Goal: Task Accomplishment & Management: Manage account settings

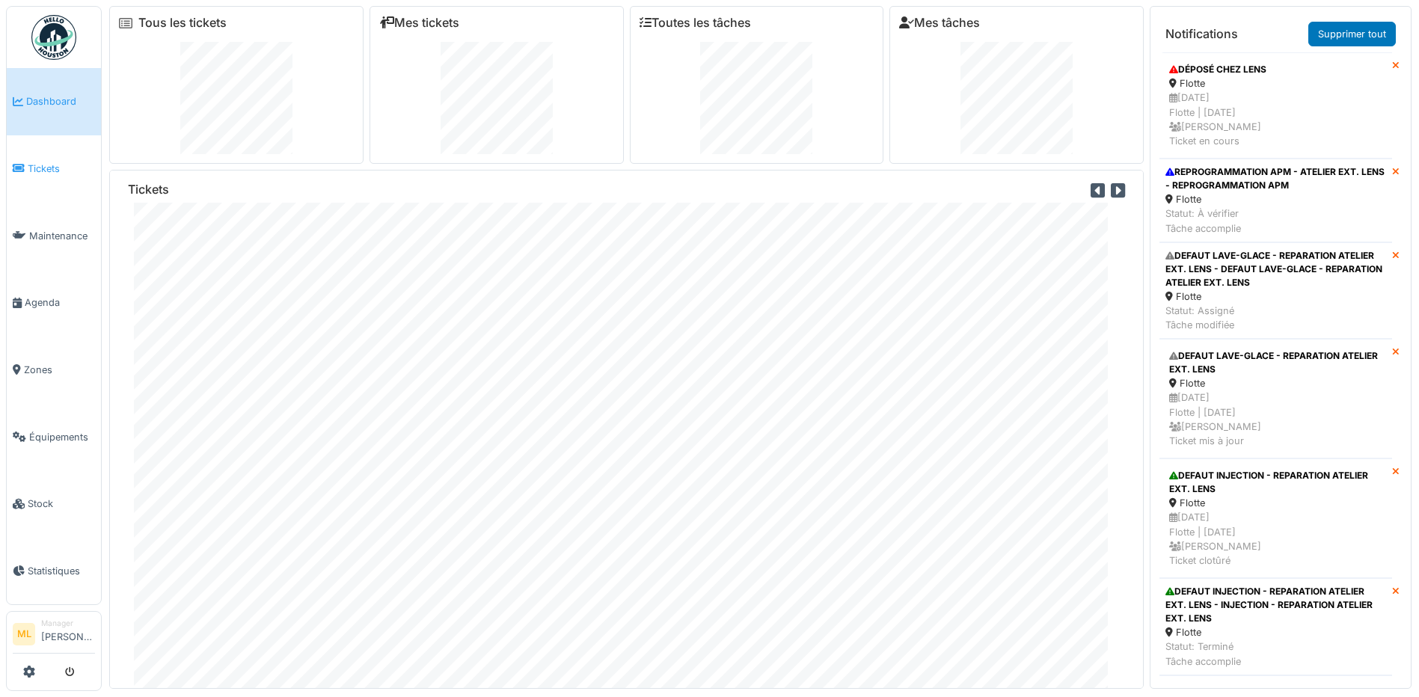
click at [55, 171] on span "Tickets" at bounding box center [61, 169] width 67 height 14
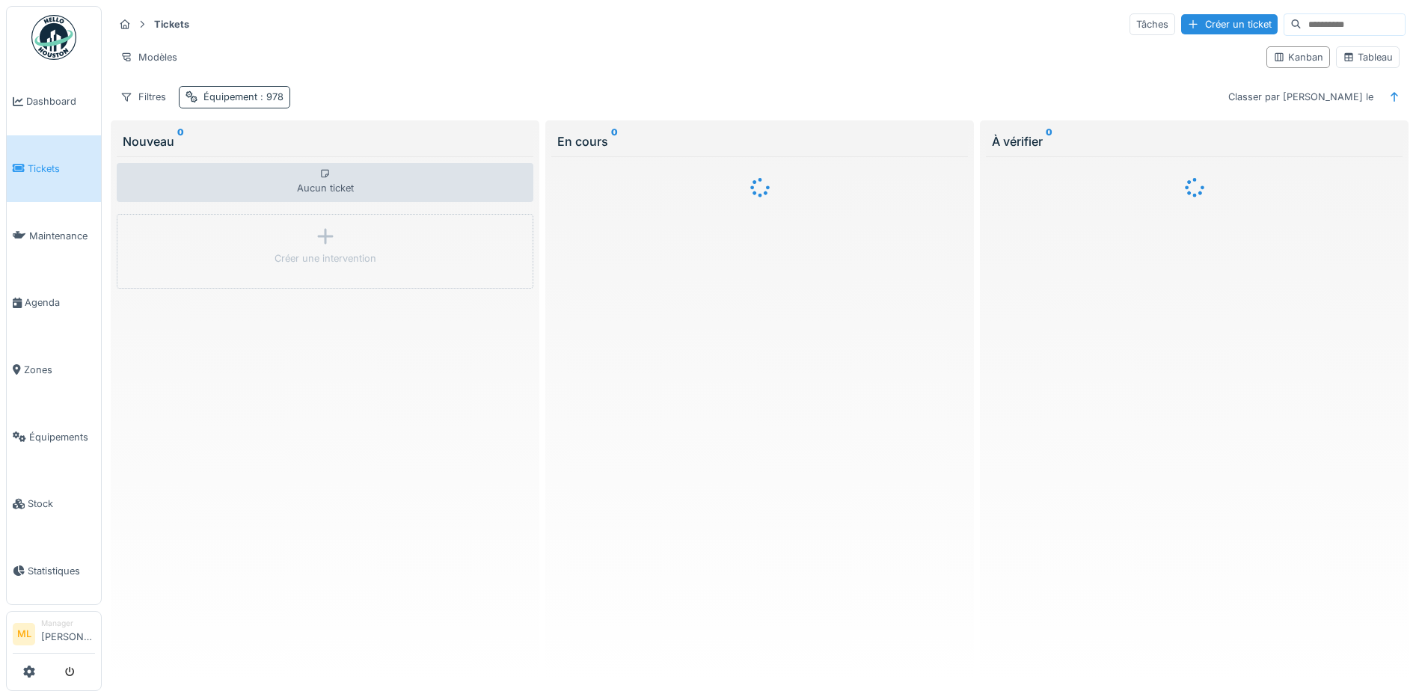
click at [232, 96] on div "Équipement : 978" at bounding box center [244, 97] width 80 height 14
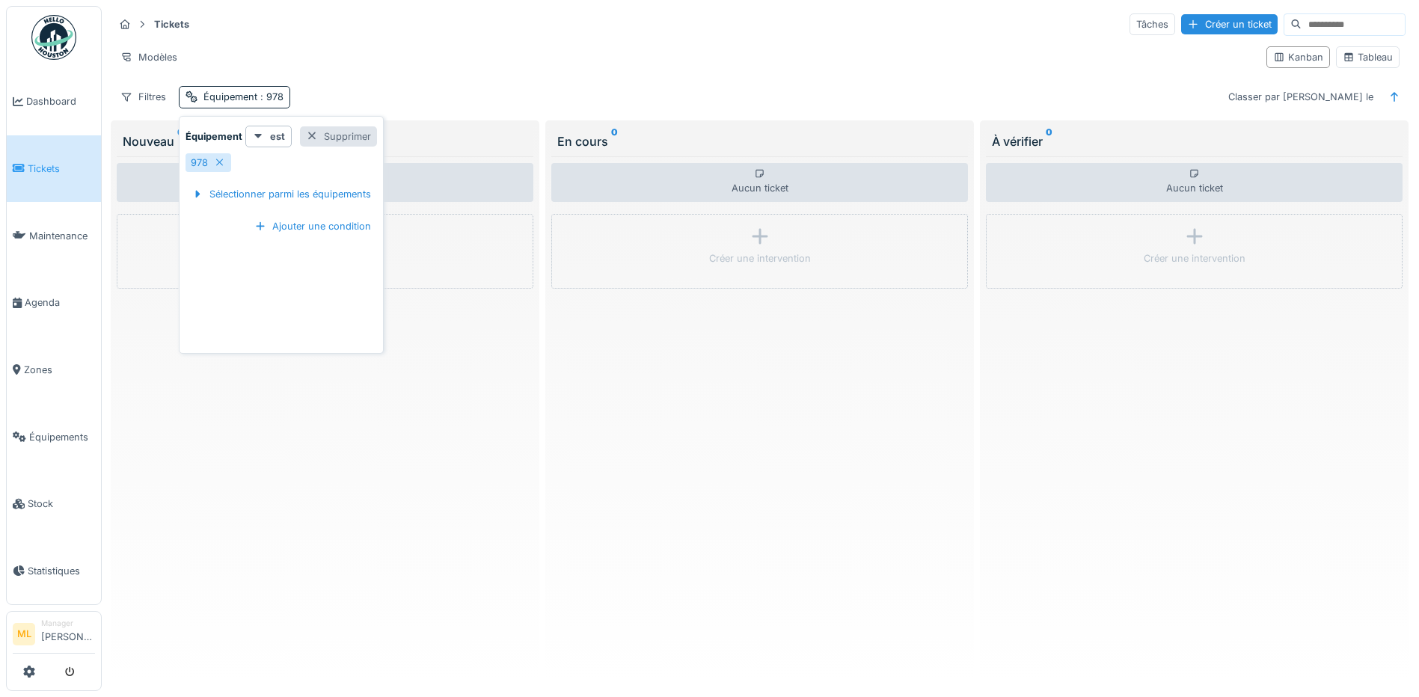
click at [358, 139] on div "Supprimer" at bounding box center [338, 136] width 77 height 20
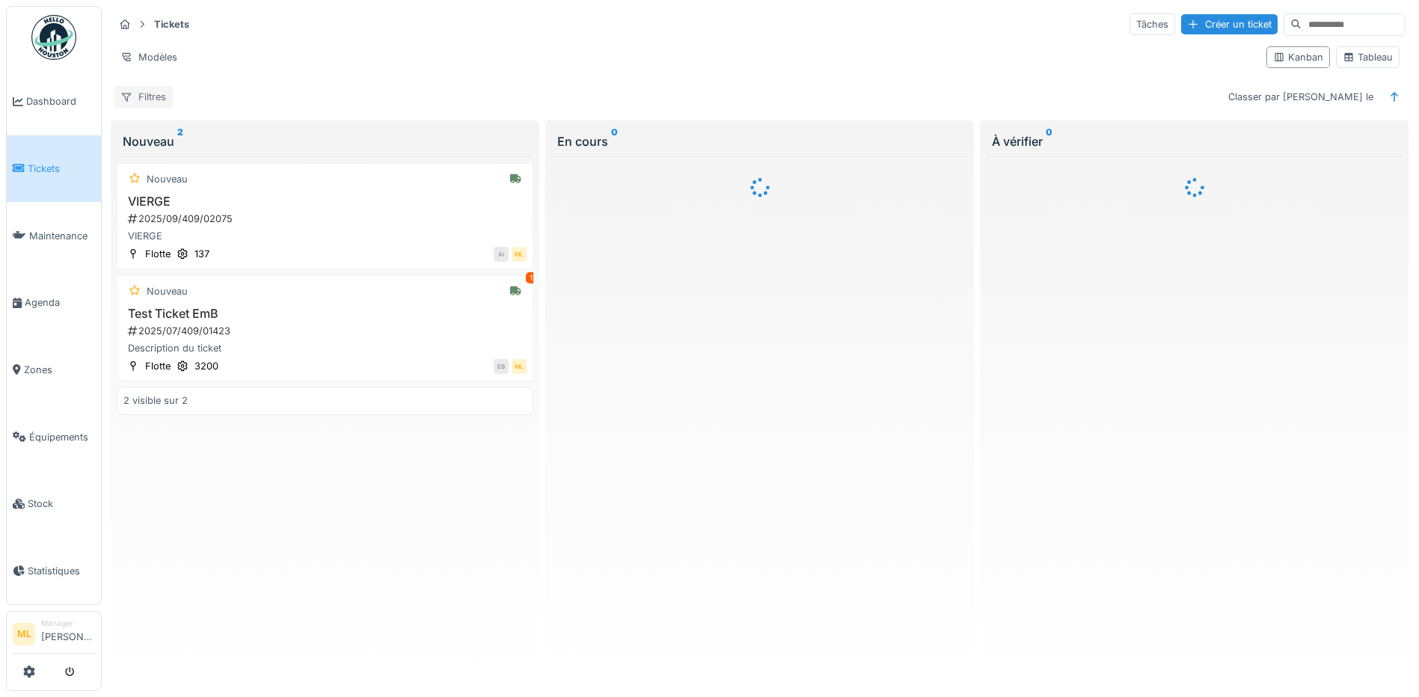
click at [155, 95] on div "Filtres" at bounding box center [143, 97] width 59 height 22
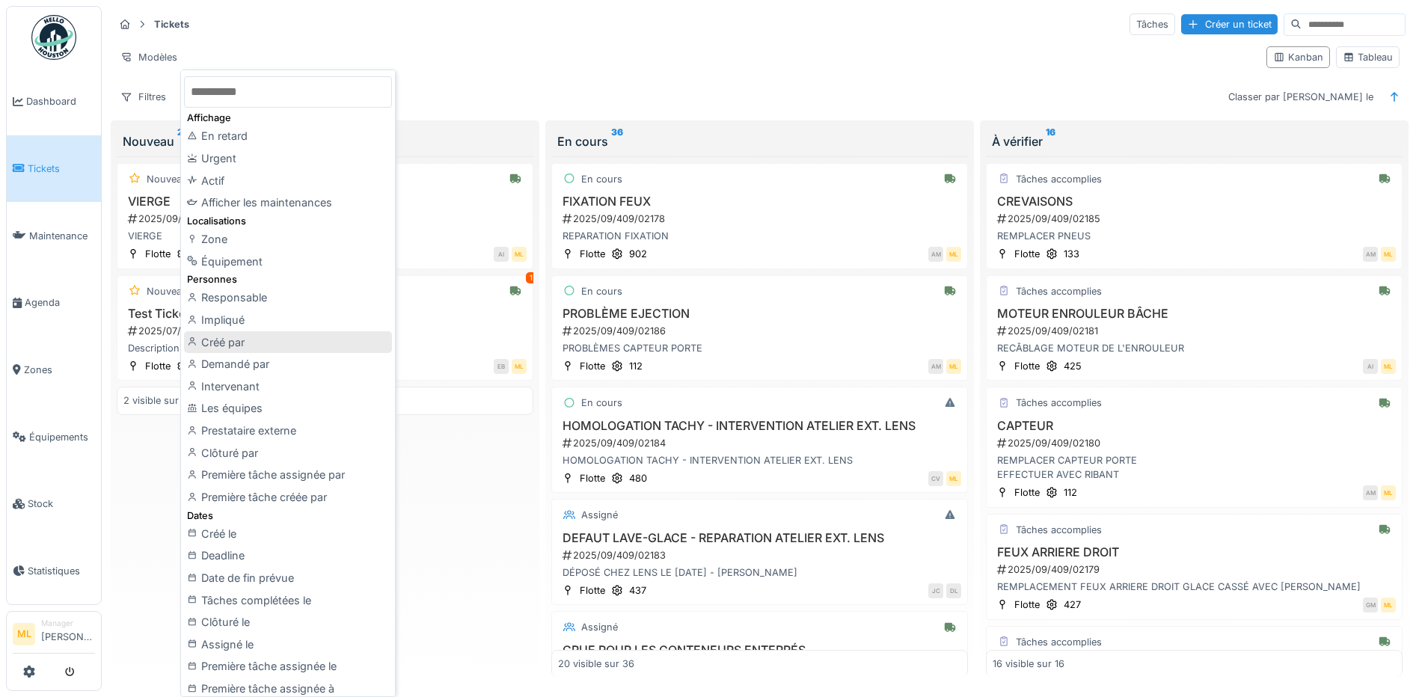
click at [245, 339] on div "Créé par" at bounding box center [288, 342] width 208 height 22
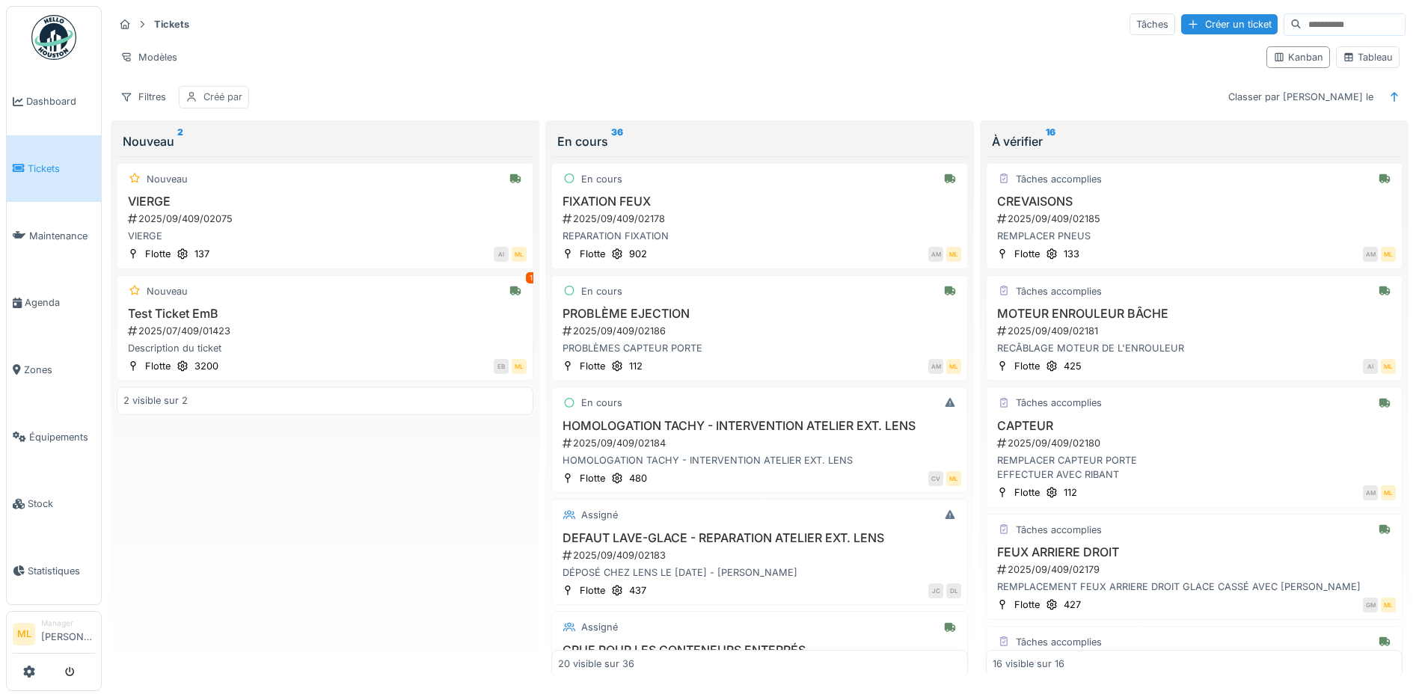
click at [211, 94] on div "Créé par" at bounding box center [223, 97] width 39 height 14
click at [322, 132] on div "Supprimer" at bounding box center [313, 136] width 77 height 20
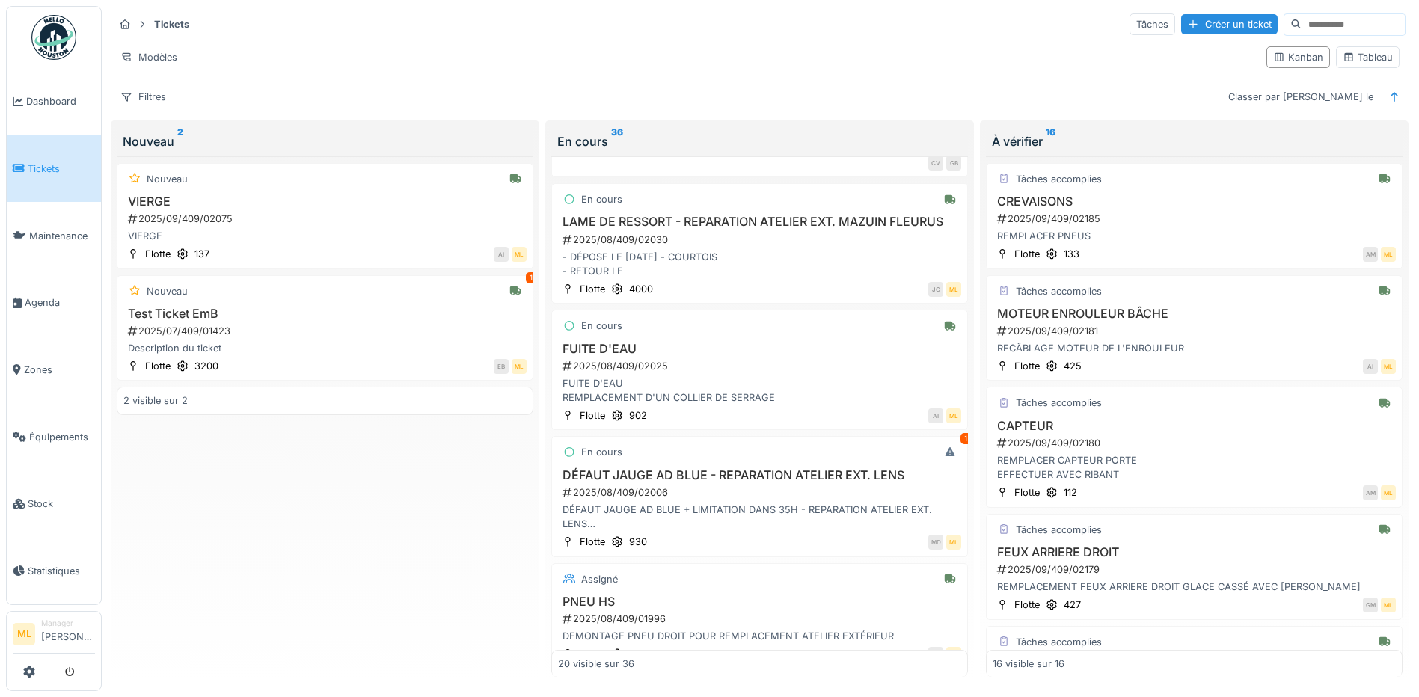
scroll to position [1721, 0]
click at [764, 391] on div "FUITE D'EAU REMPLACEMENT D'UN COLLIER DE SERRAGE" at bounding box center [759, 389] width 403 height 28
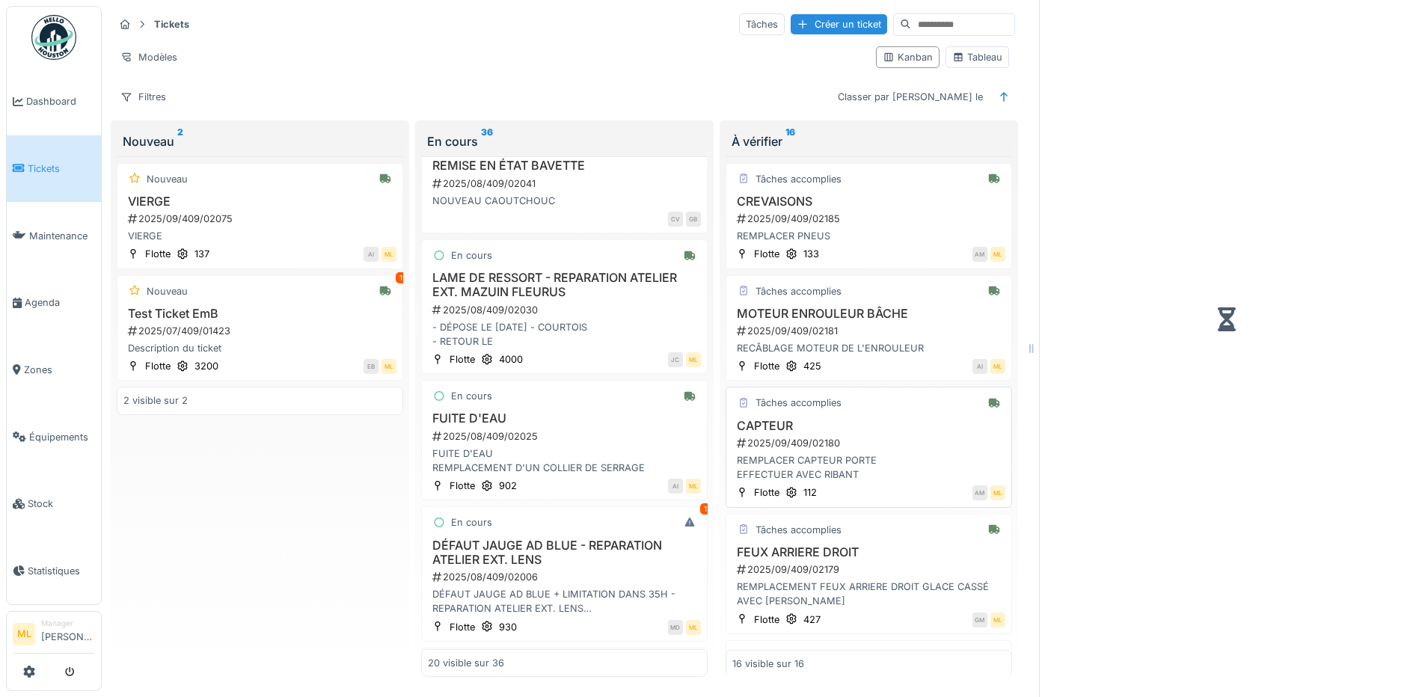
scroll to position [1778, 0]
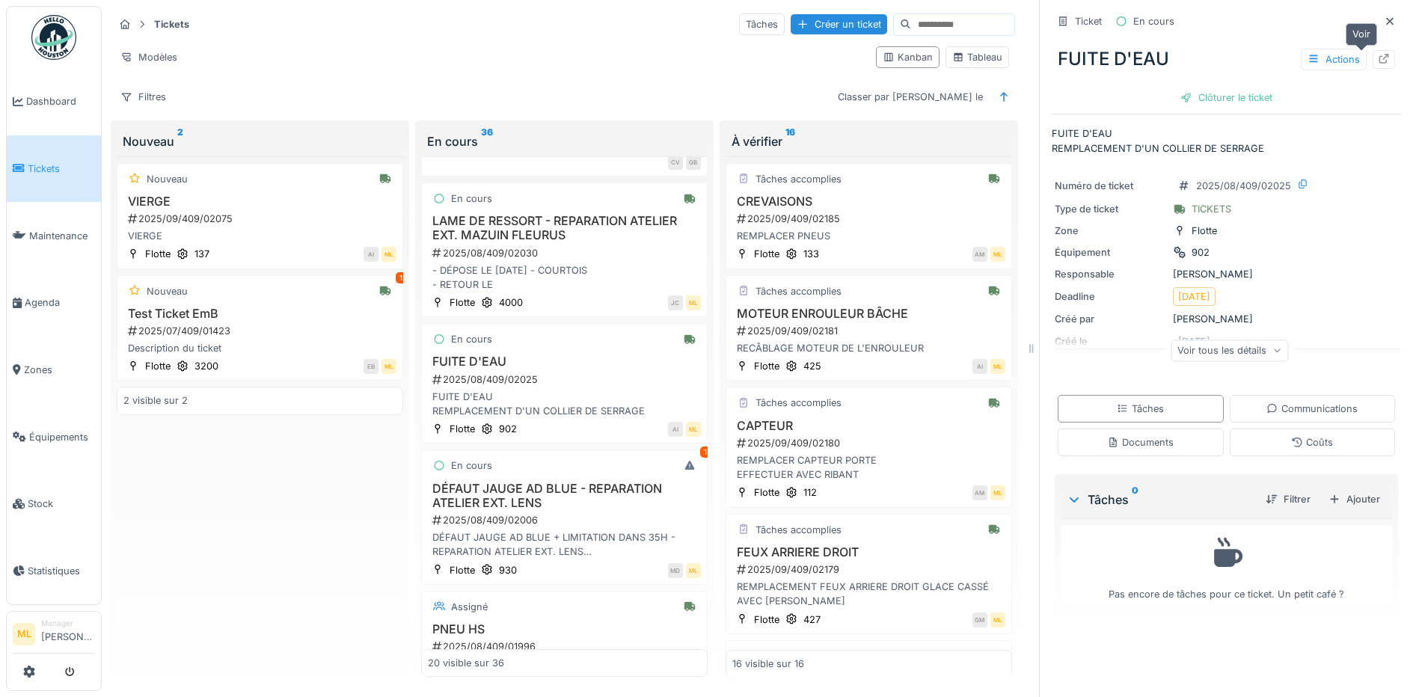
click at [1380, 57] on icon at bounding box center [1385, 59] width 10 height 10
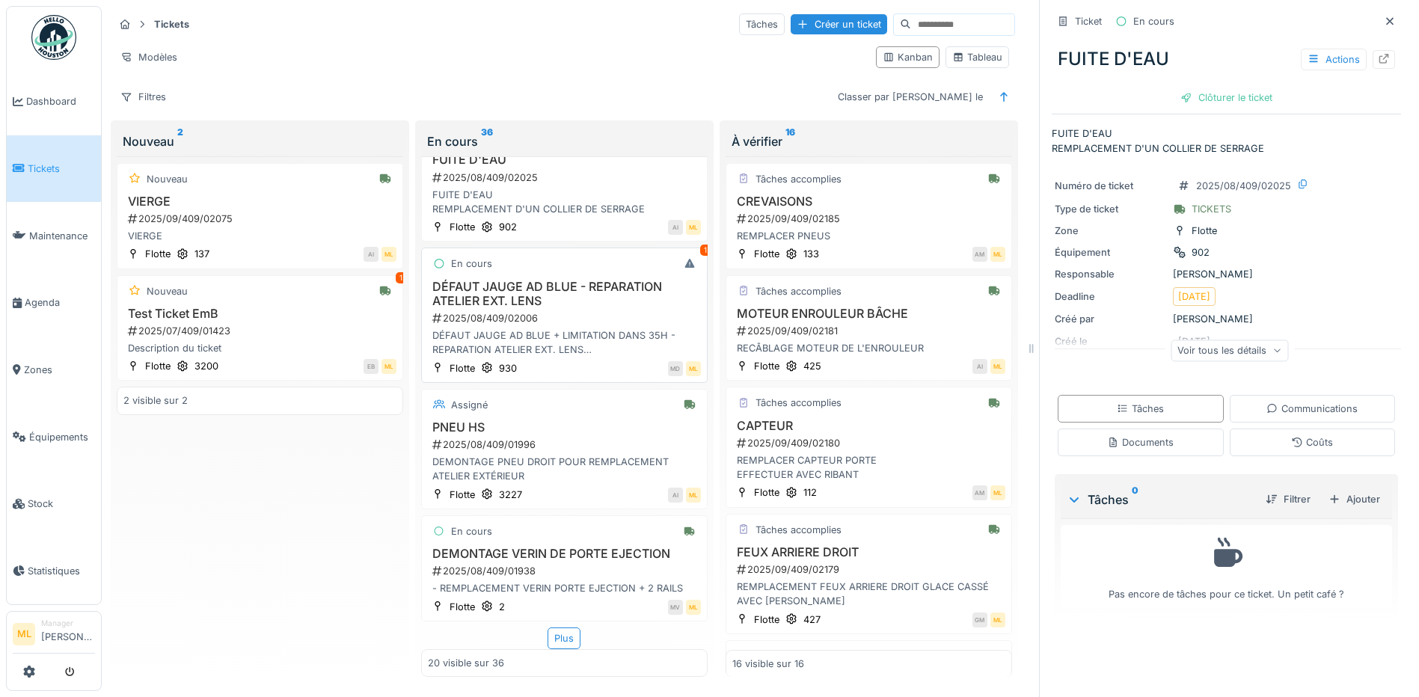
scroll to position [11, 0]
click at [151, 89] on div "Filtres" at bounding box center [143, 97] width 59 height 22
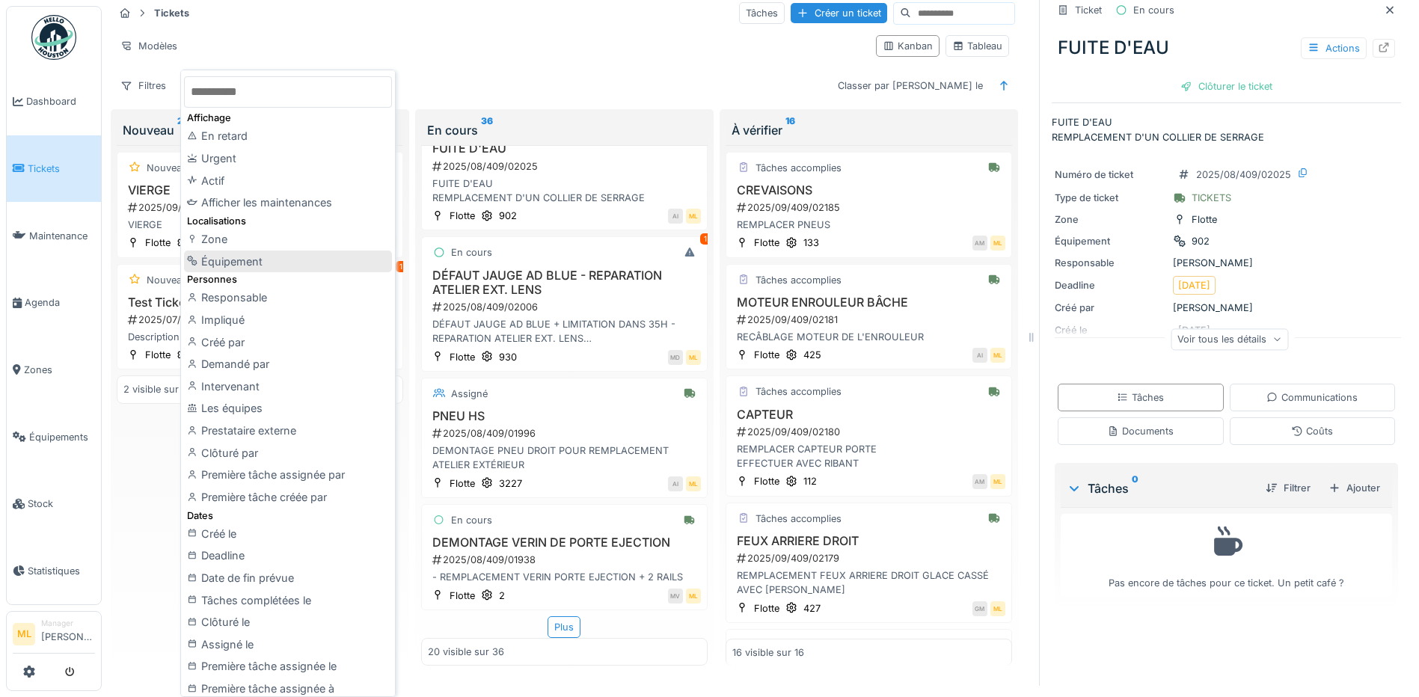
click at [257, 254] on div "Équipement" at bounding box center [288, 262] width 208 height 22
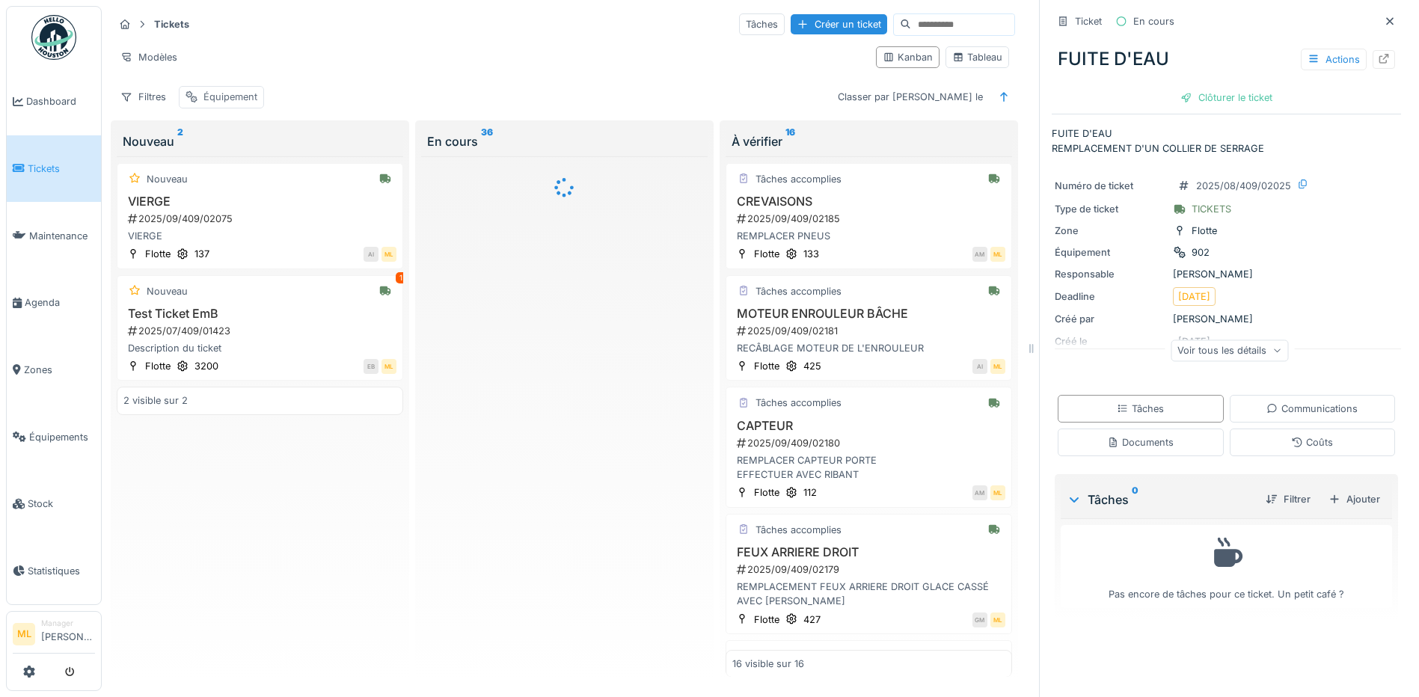
click at [225, 90] on div "Équipement" at bounding box center [231, 97] width 54 height 14
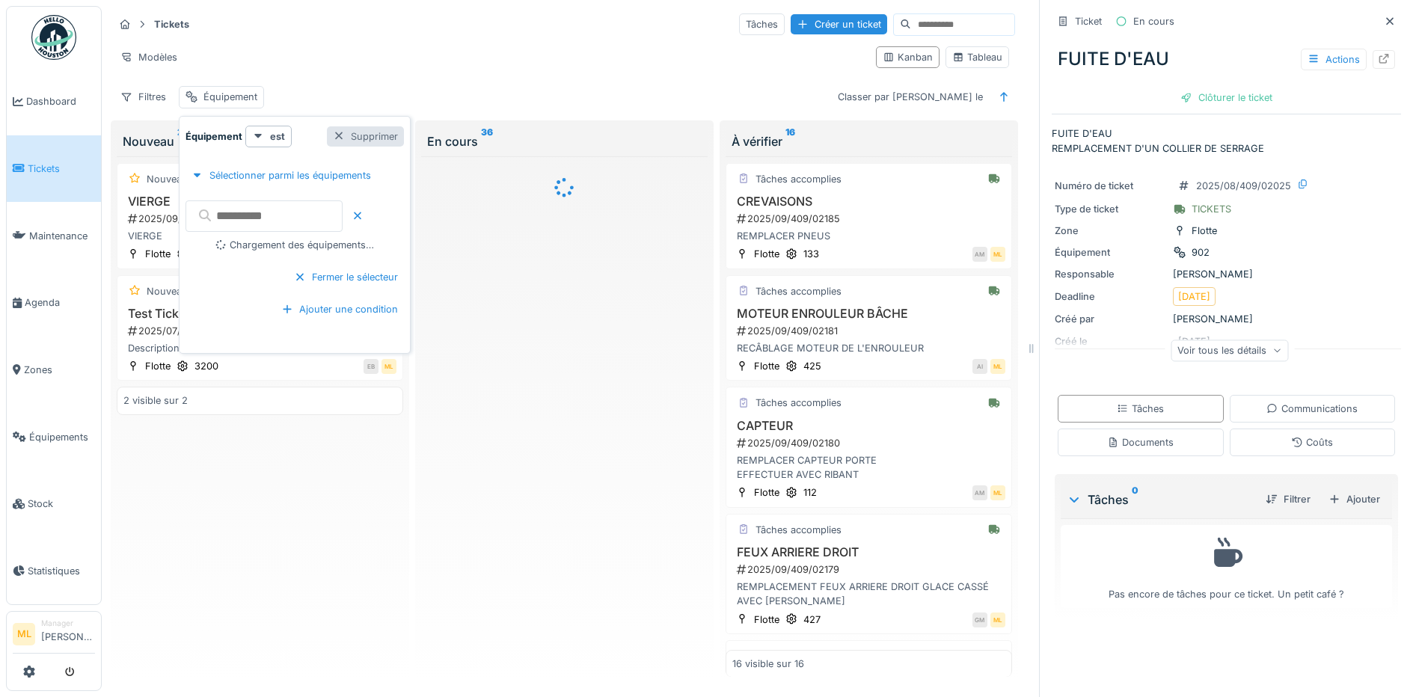
click at [375, 126] on div "Supprimer" at bounding box center [365, 136] width 77 height 20
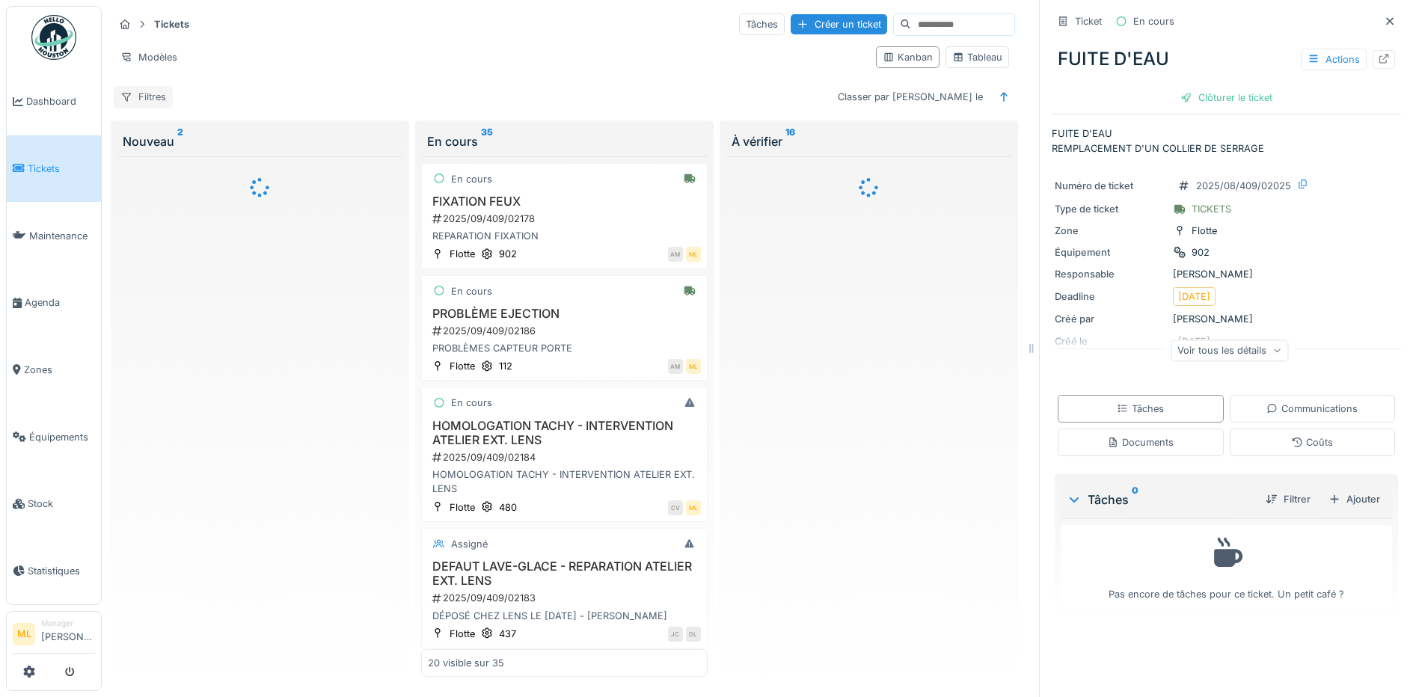
click at [165, 86] on div "Filtres" at bounding box center [143, 97] width 59 height 22
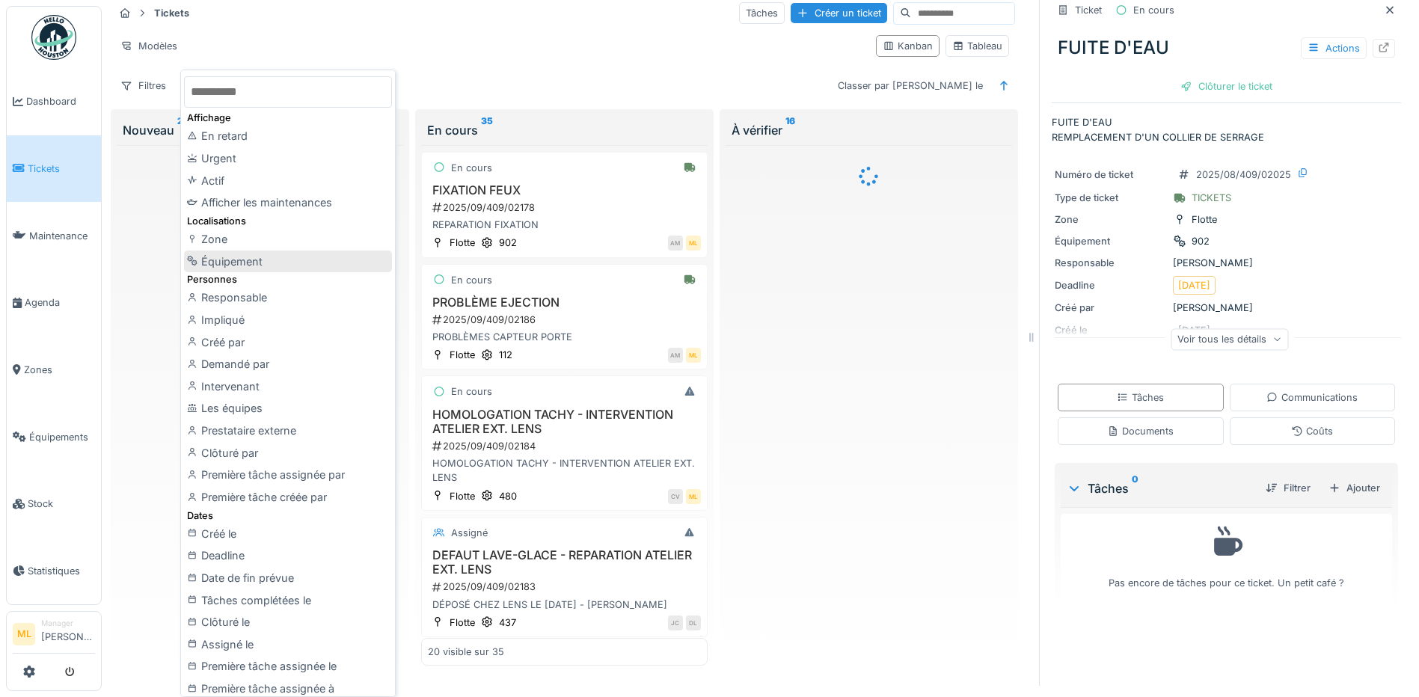
click at [242, 265] on div "Équipement" at bounding box center [288, 262] width 208 height 22
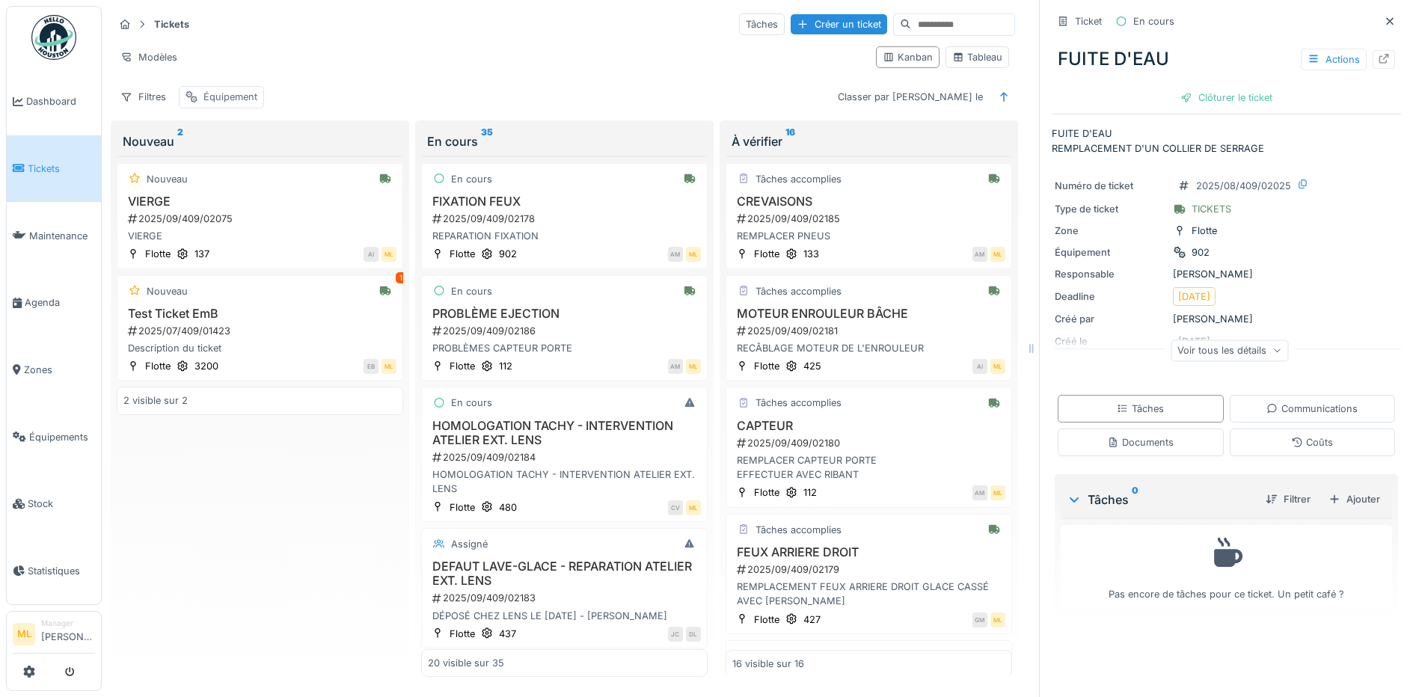
click at [224, 90] on div "Équipement" at bounding box center [231, 97] width 54 height 14
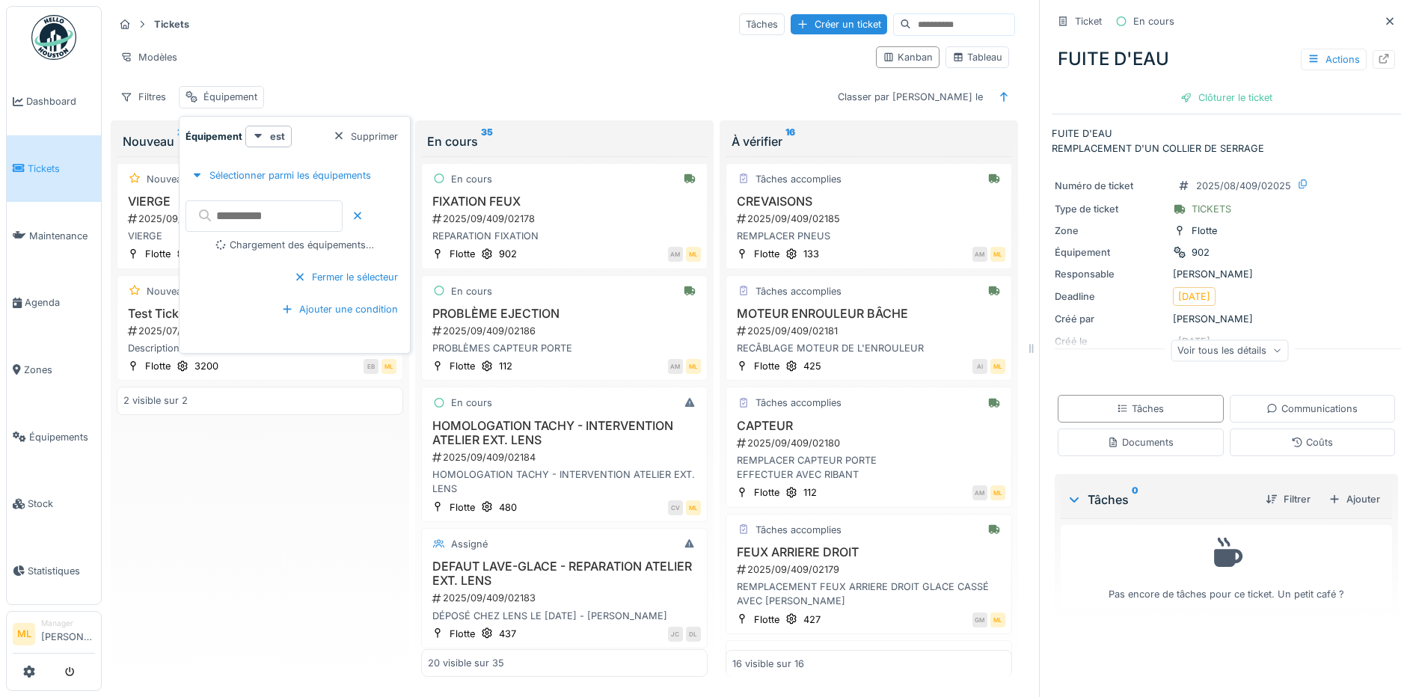
click at [293, 207] on input "text" at bounding box center [264, 216] width 157 height 31
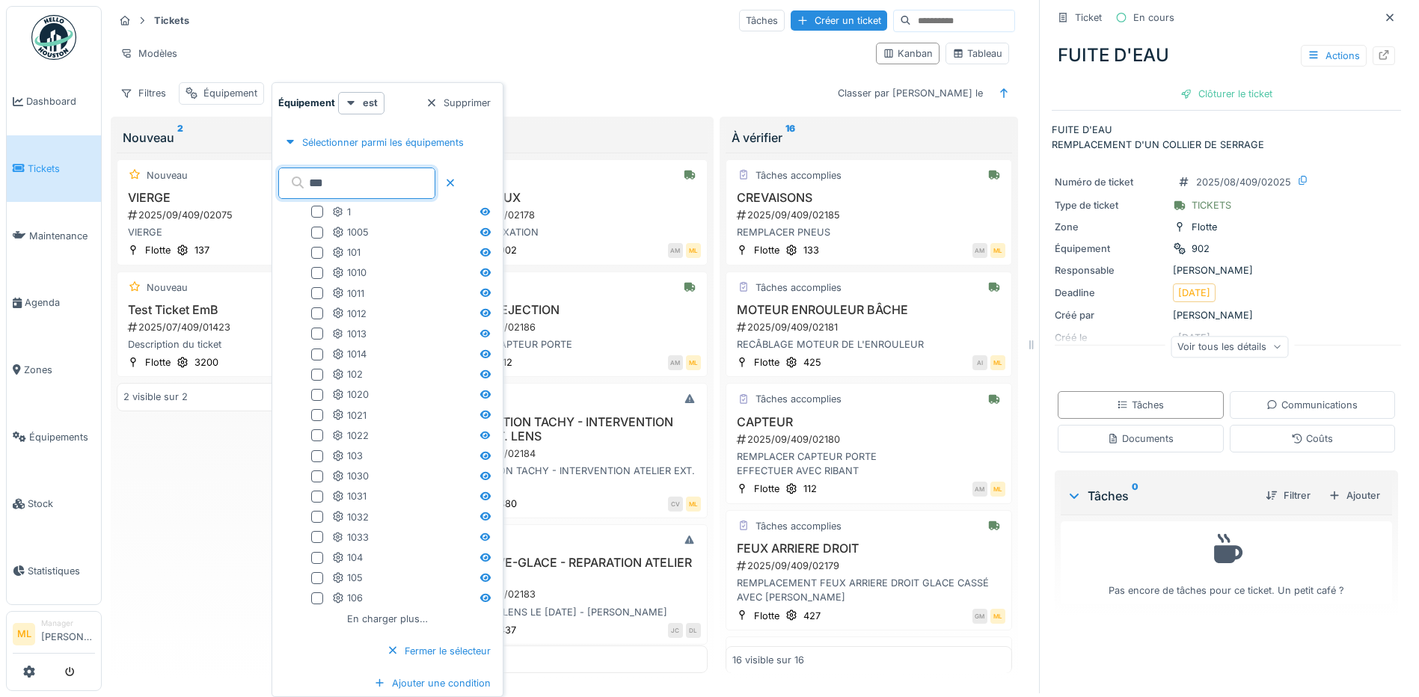
click at [386, 173] on input "***" at bounding box center [356, 183] width 157 height 31
click at [372, 177] on input "***" at bounding box center [356, 183] width 157 height 31
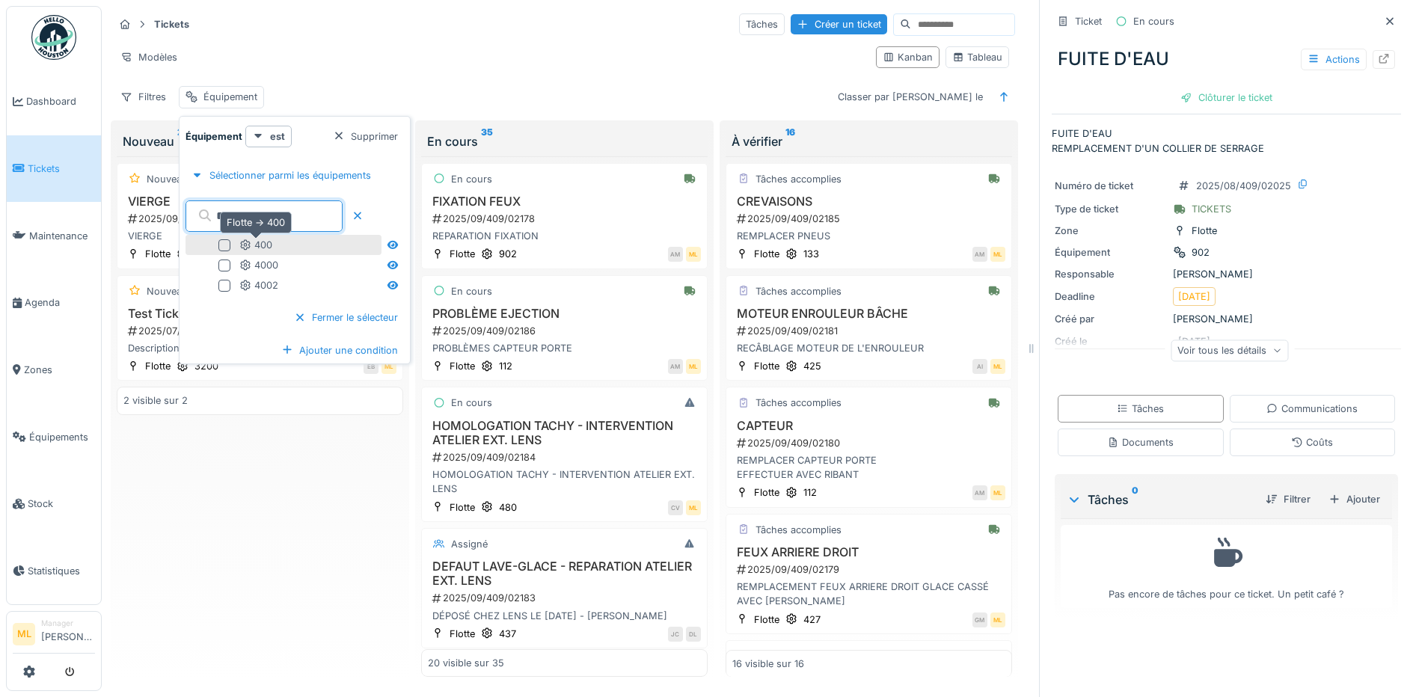
type input "***"
click at [266, 238] on div "400" at bounding box center [255, 245] width 33 height 14
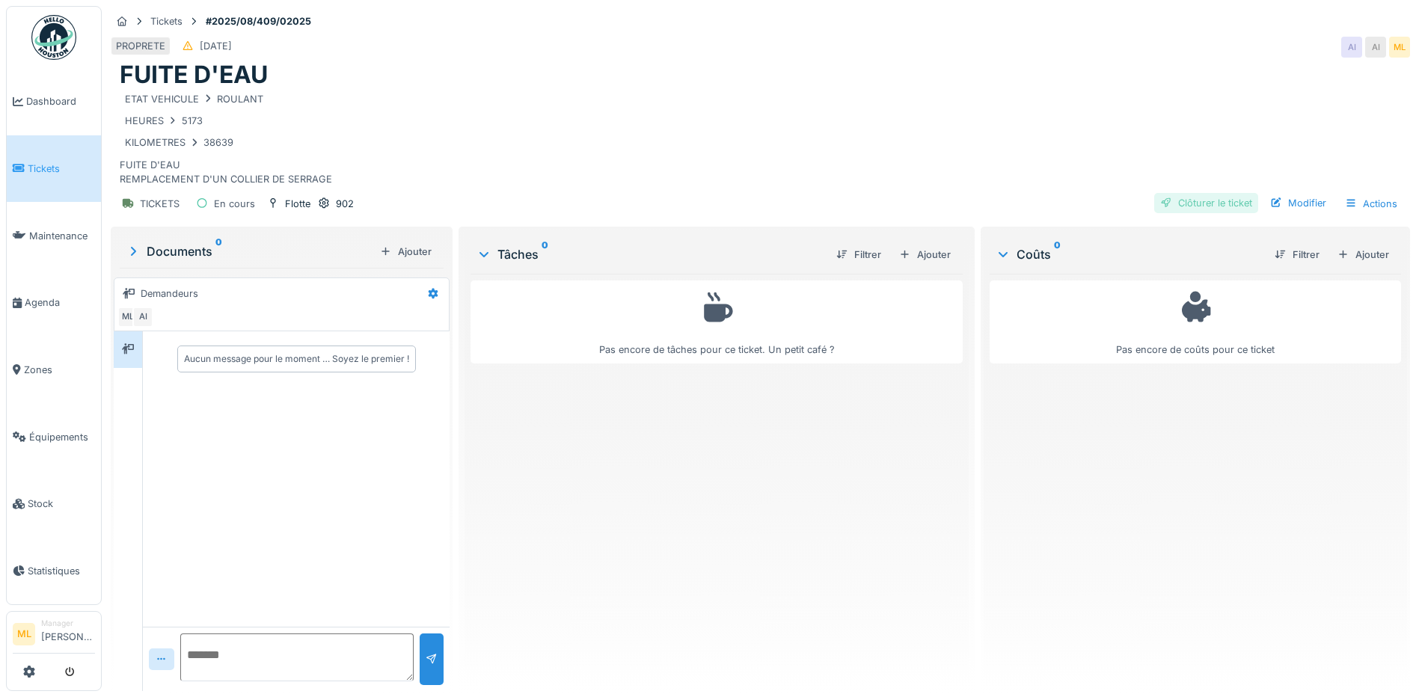
click at [1200, 201] on div "Clôturer le ticket" at bounding box center [1207, 203] width 104 height 20
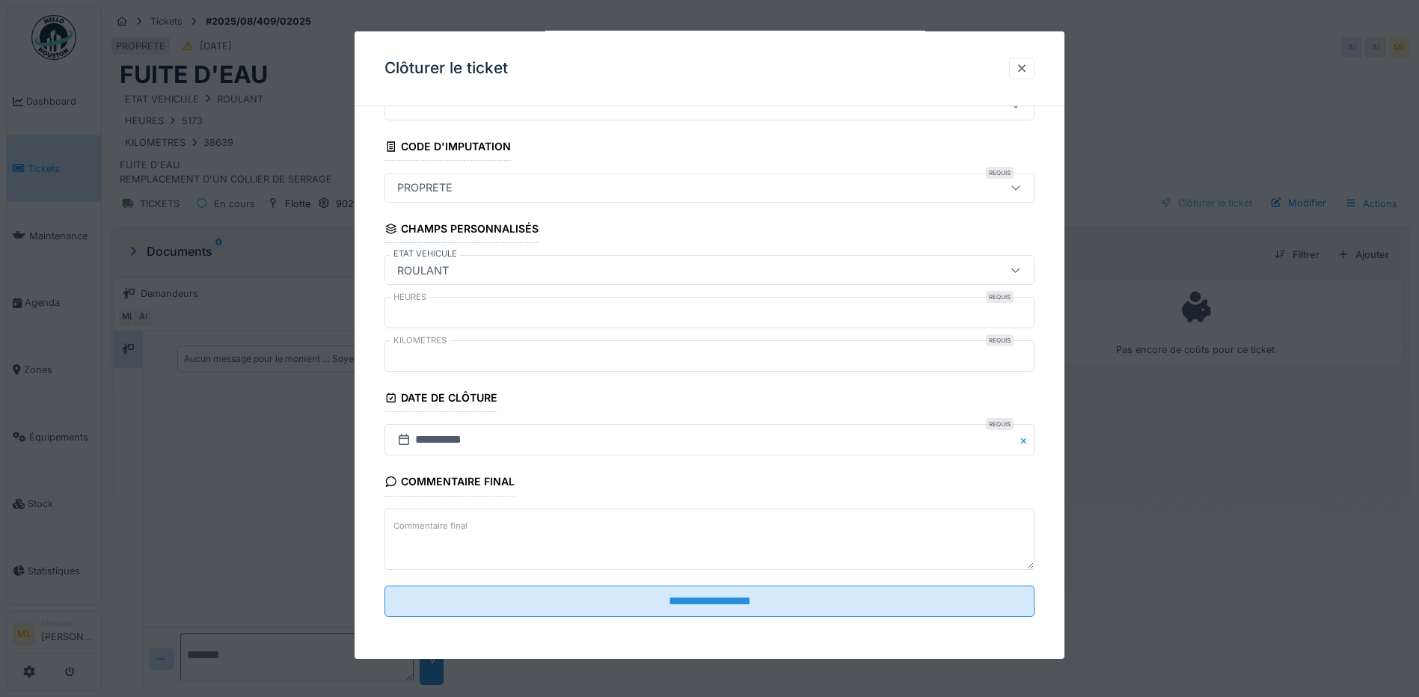
scroll to position [11, 0]
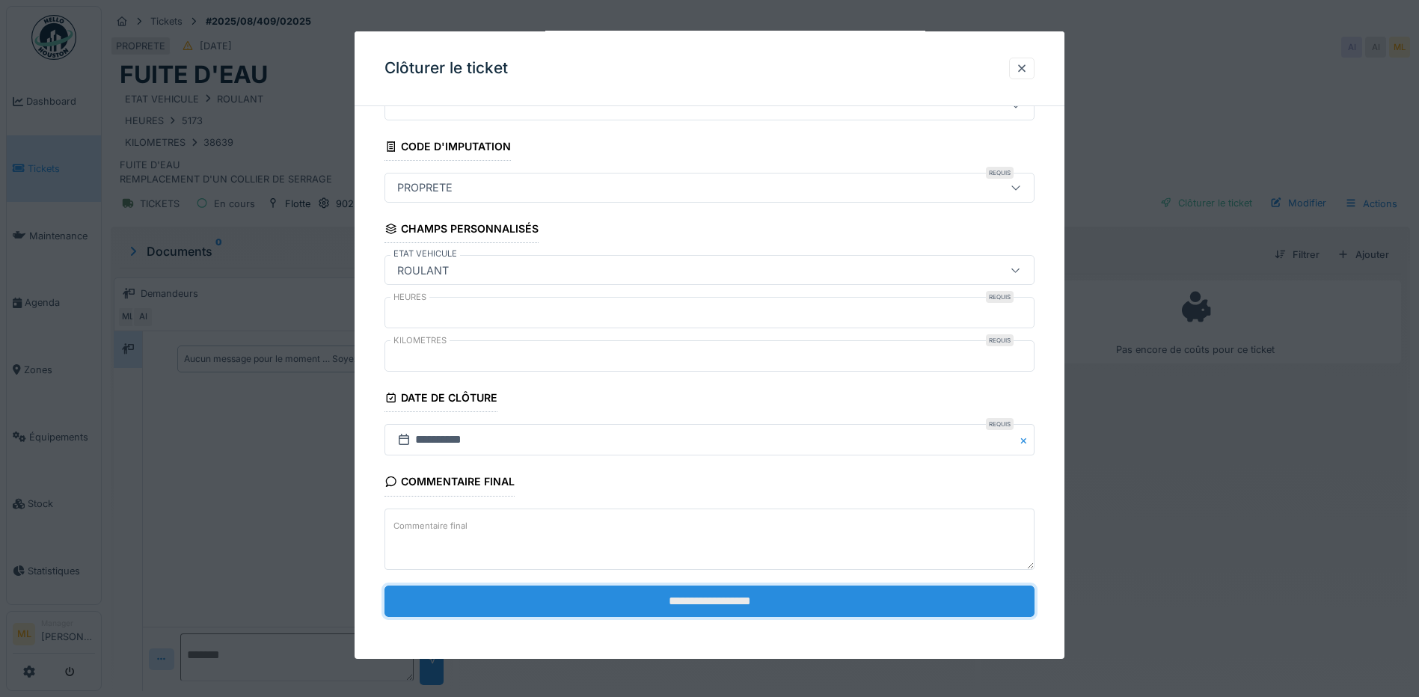
click at [712, 602] on input "**********" at bounding box center [710, 601] width 650 height 31
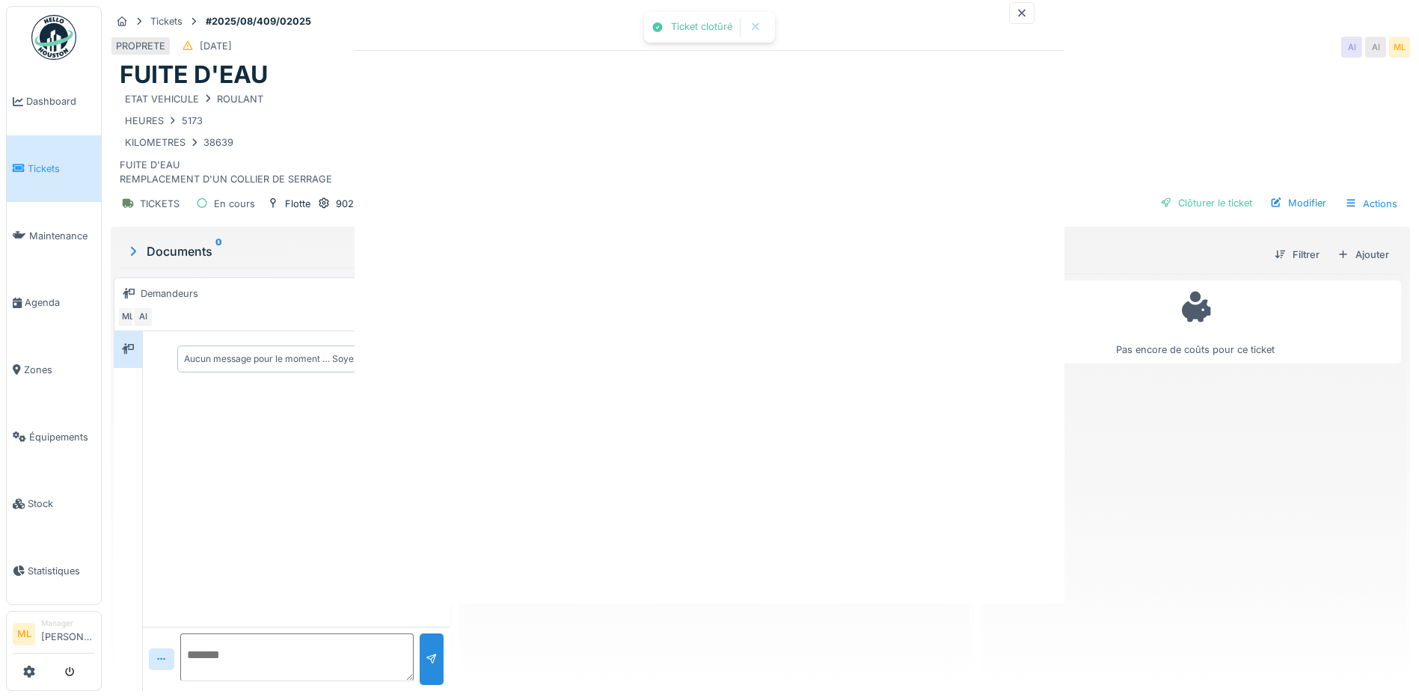
scroll to position [0, 0]
